Goal: Check status: Check status

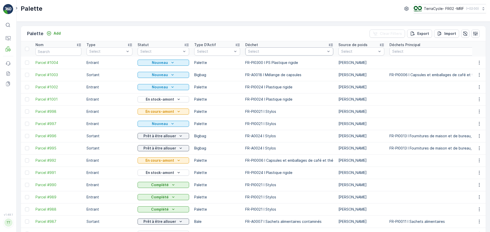
click at [273, 52] on div at bounding box center [286, 51] width 78 height 4
type input "b"
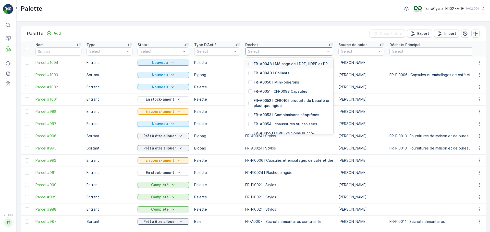
scroll to position [587, 0]
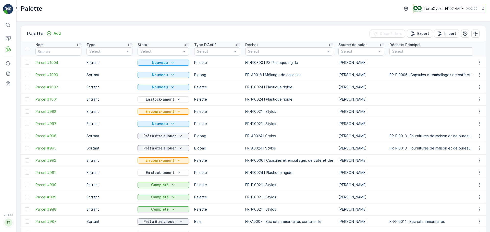
click at [450, 7] on p "TerraCycle- FR02 -MRF" at bounding box center [443, 8] width 40 height 5
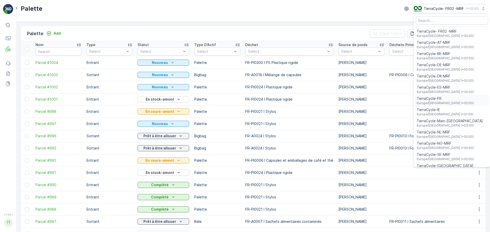
click at [437, 100] on span "TerraCycle-FR" at bounding box center [444, 98] width 57 height 5
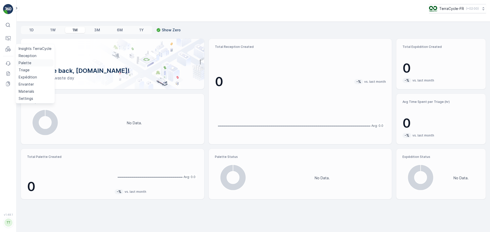
click at [29, 63] on p "Palette" at bounding box center [25, 62] width 13 height 5
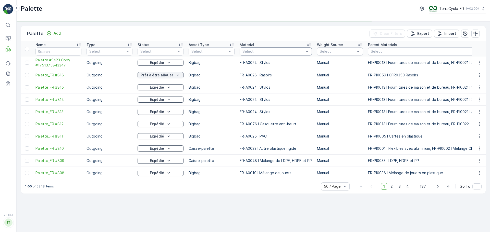
click at [258, 52] on div at bounding box center [273, 51] width 62 height 4
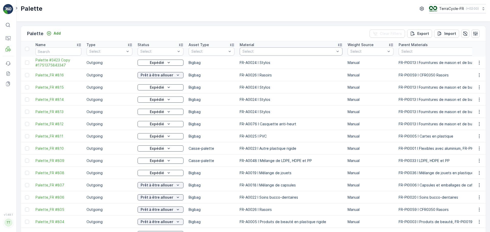
click at [312, 53] on div at bounding box center [288, 51] width 93 height 4
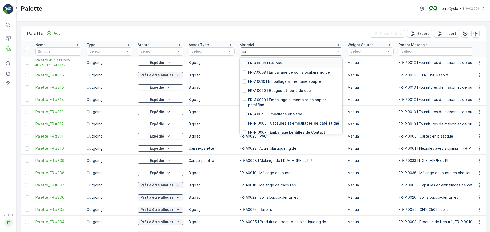
type input "b"
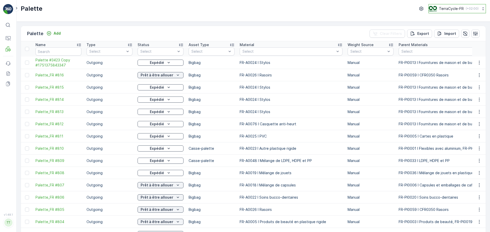
click at [445, 5] on button "TerraCycle-FR ( +02:00 )" at bounding box center [456, 8] width 57 height 9
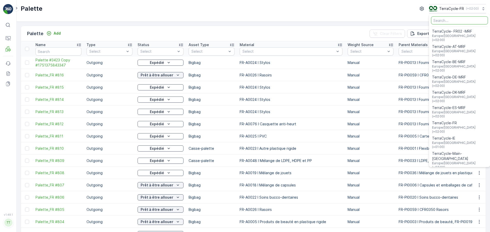
click at [394, 17] on div "Palette TerraCycle-FR ( +02:00 ) TerraCycle- FR02 -MRF Europe/Paris (+02:00) Te…" at bounding box center [253, 11] width 473 height 22
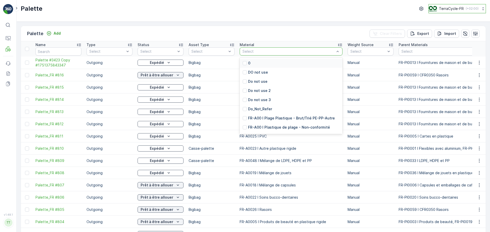
click at [462, 10] on div "TerraCycle-FR ( +02:00 )" at bounding box center [453, 9] width 50 height 6
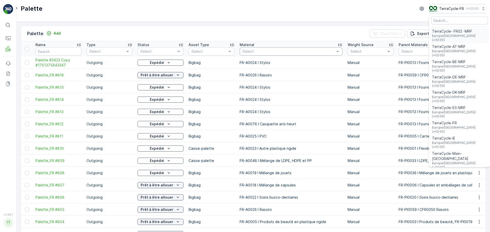
click at [458, 33] on span "TerraCycle- FR02 -MRF" at bounding box center [459, 31] width 55 height 5
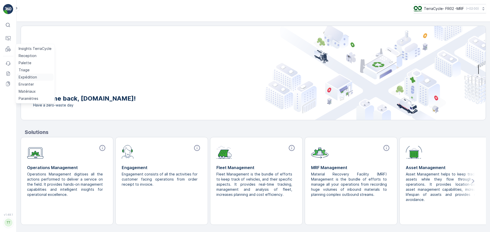
click at [30, 77] on p "Expédition" at bounding box center [28, 77] width 18 height 5
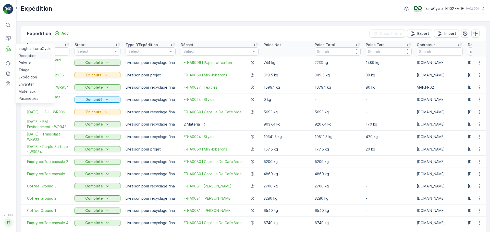
click at [26, 55] on p "Reception" at bounding box center [28, 55] width 18 height 5
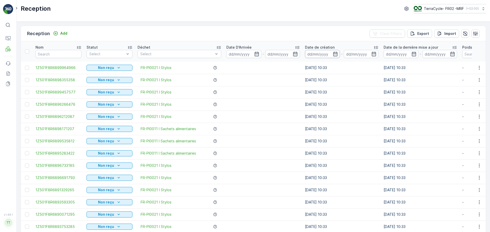
click at [314, 53] on input at bounding box center [322, 54] width 35 height 8
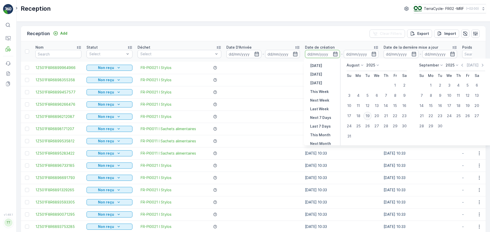
click at [369, 117] on div "19" at bounding box center [367, 116] width 8 height 8
type input "19.08.2025"
click at [369, 117] on div "19" at bounding box center [367, 116] width 8 height 8
type input "19.08.2025"
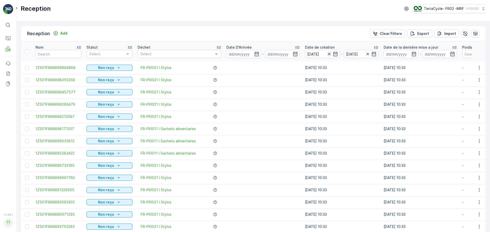
click at [330, 53] on icon "button" at bounding box center [328, 54] width 5 height 5
click at [327, 54] on input at bounding box center [322, 54] width 35 height 8
click at [235, 57] on input at bounding box center [243, 54] width 35 height 8
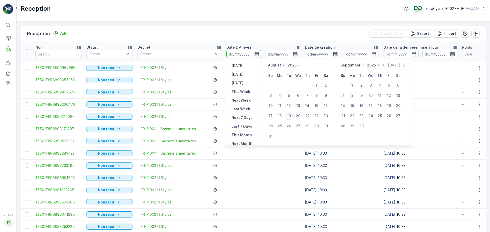
click at [292, 115] on div "19" at bounding box center [289, 116] width 8 height 8
type input "19.08.2025"
click at [292, 115] on div "19" at bounding box center [289, 116] width 8 height 8
type input "19.08.2025"
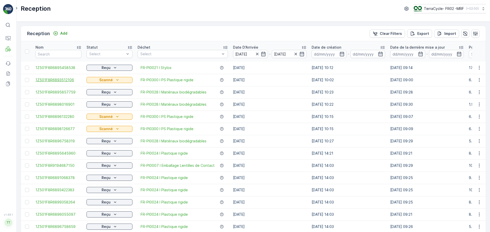
click at [64, 81] on span "1Z501F8R6893512106" at bounding box center [58, 80] width 46 height 5
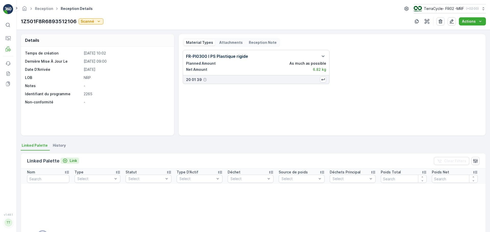
click at [66, 161] on icon "Link" at bounding box center [64, 160] width 5 height 5
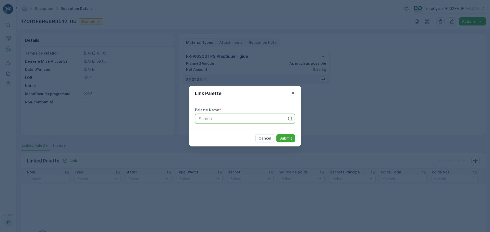
click at [205, 118] on div at bounding box center [242, 119] width 89 height 5
click at [292, 94] on icon "button" at bounding box center [292, 93] width 5 height 5
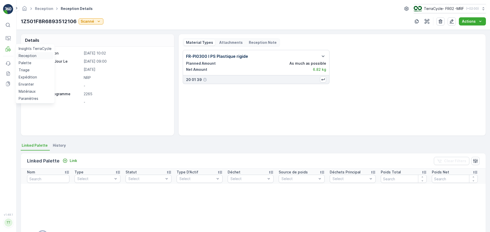
click at [24, 56] on p "Reception" at bounding box center [28, 55] width 18 height 5
